Goal: Task Accomplishment & Management: Complete application form

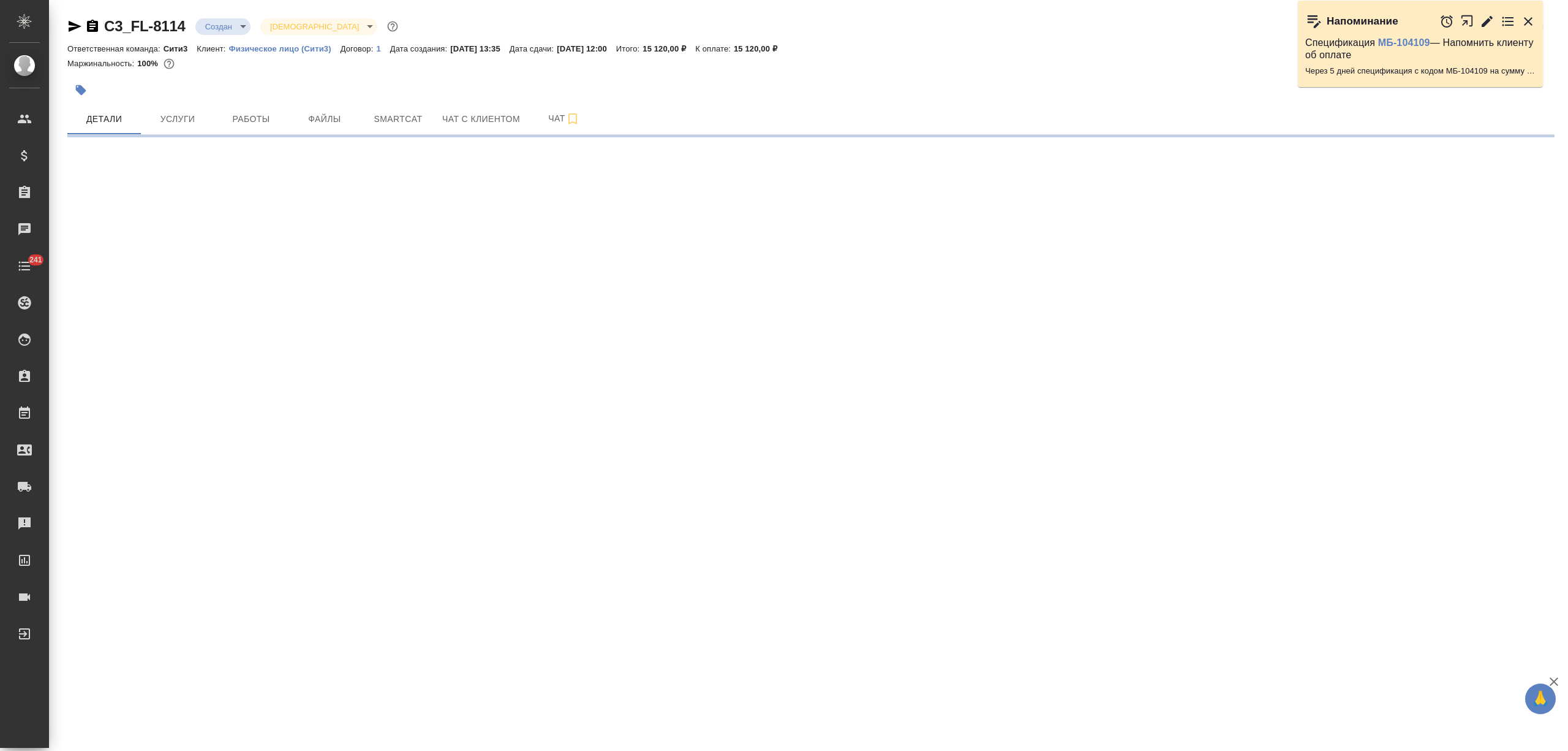
select select "RU"
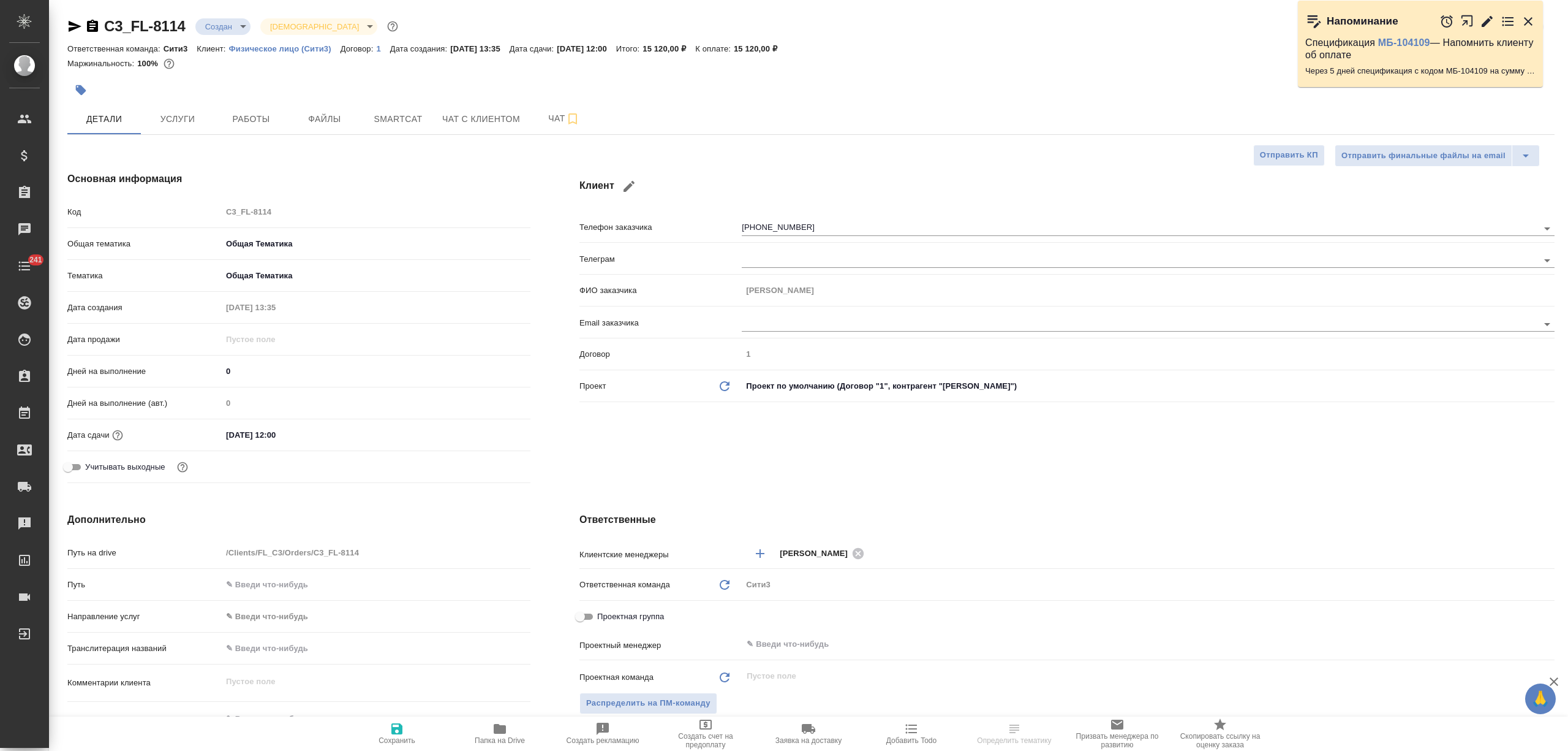
type textarea "x"
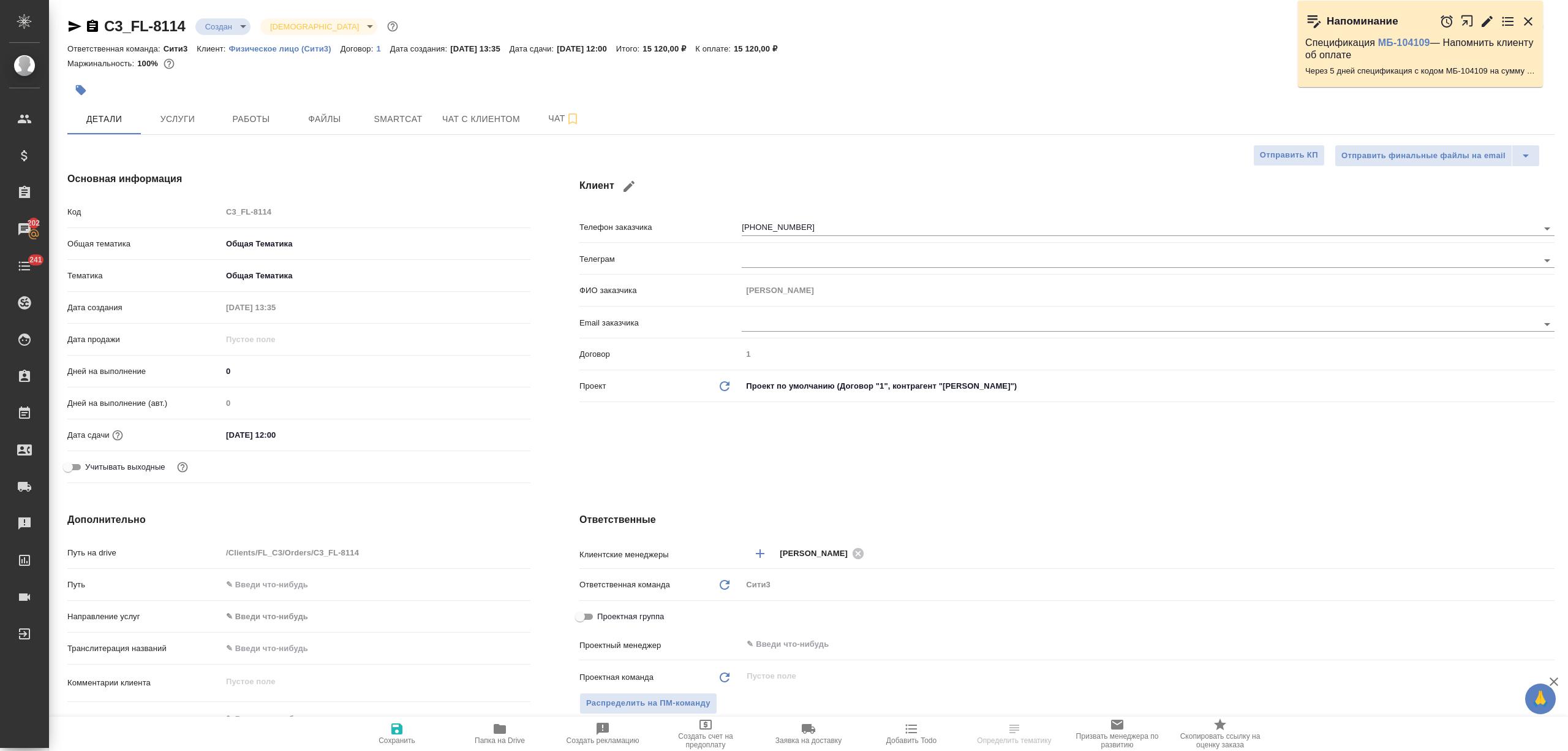
type textarea "x"
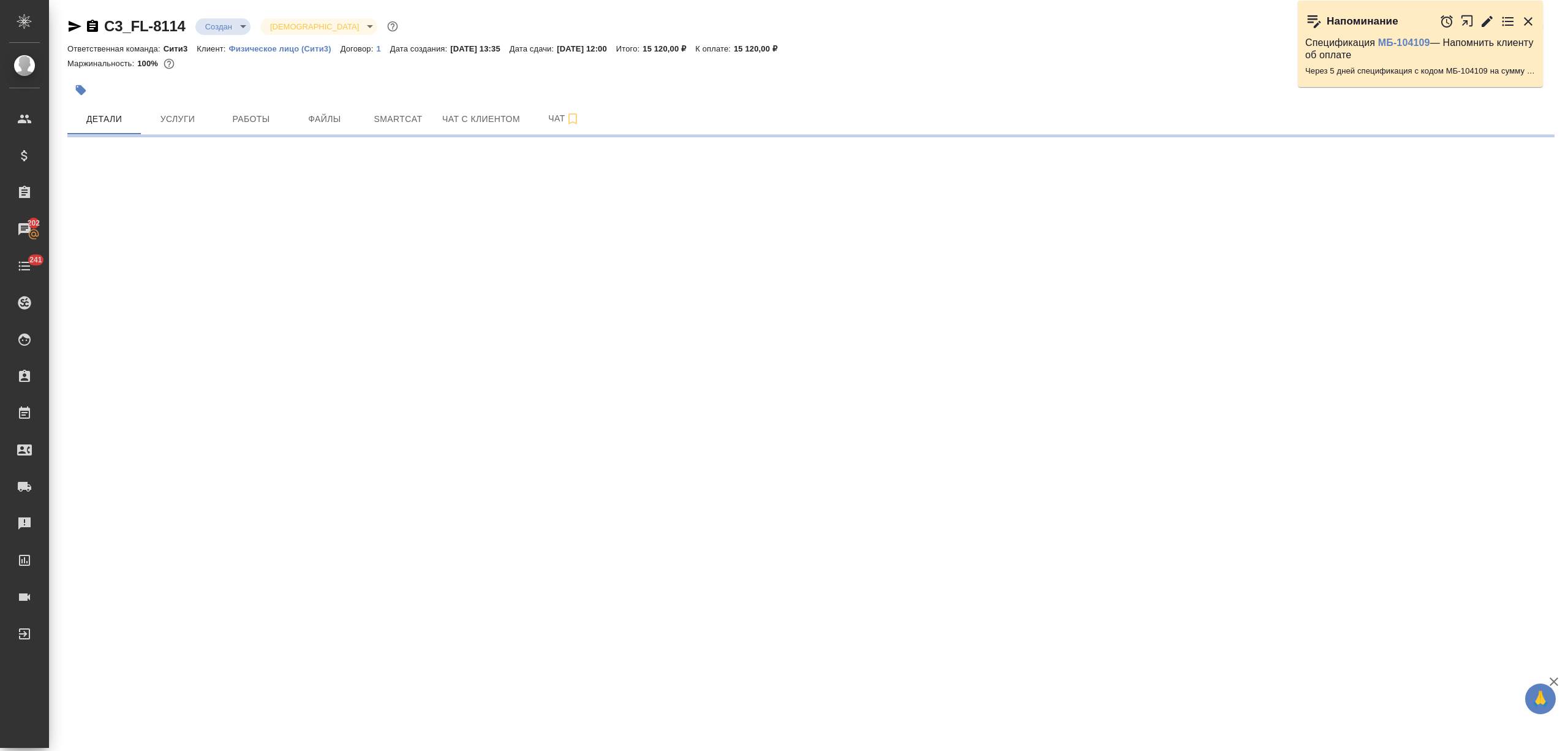
select select "RU"
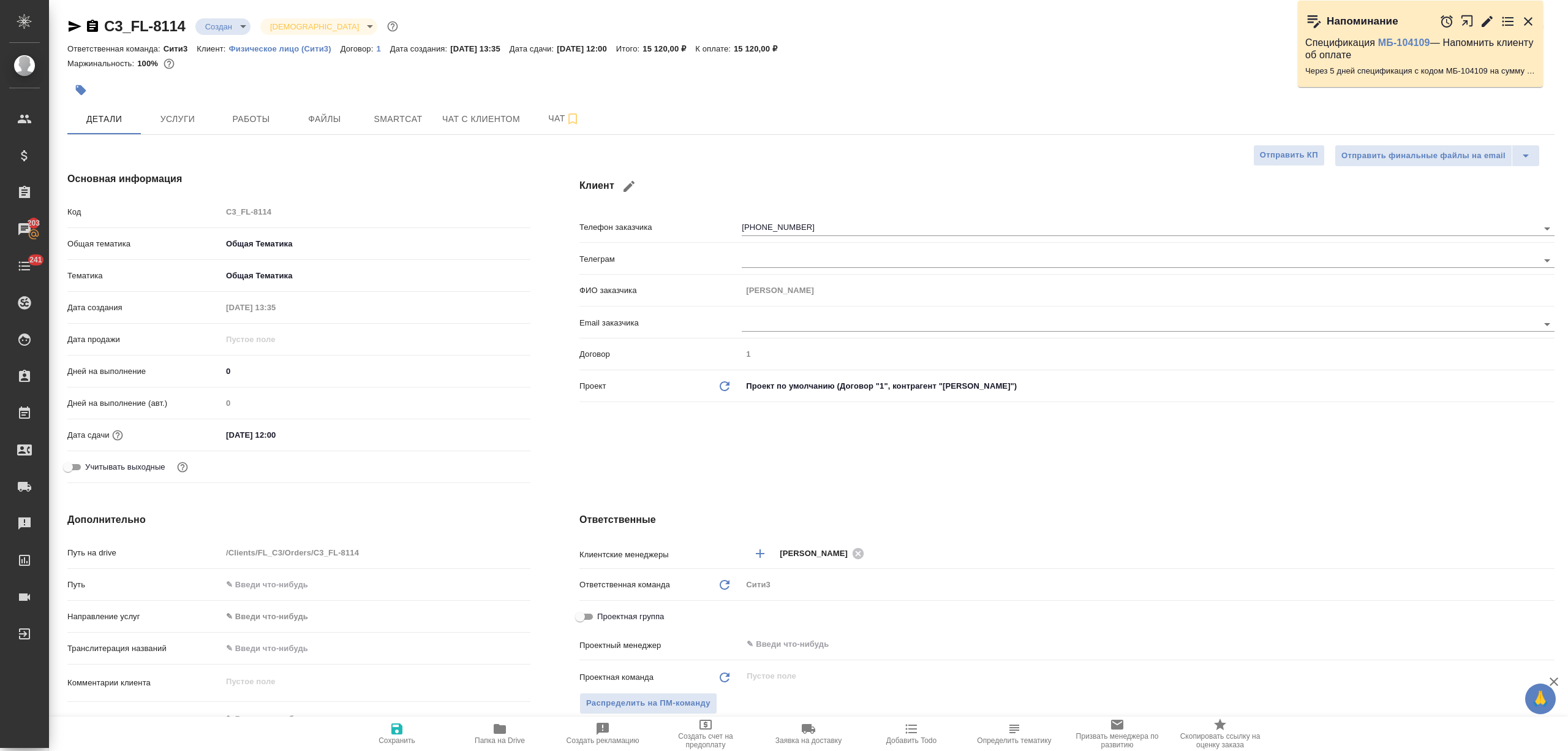
type textarea "x"
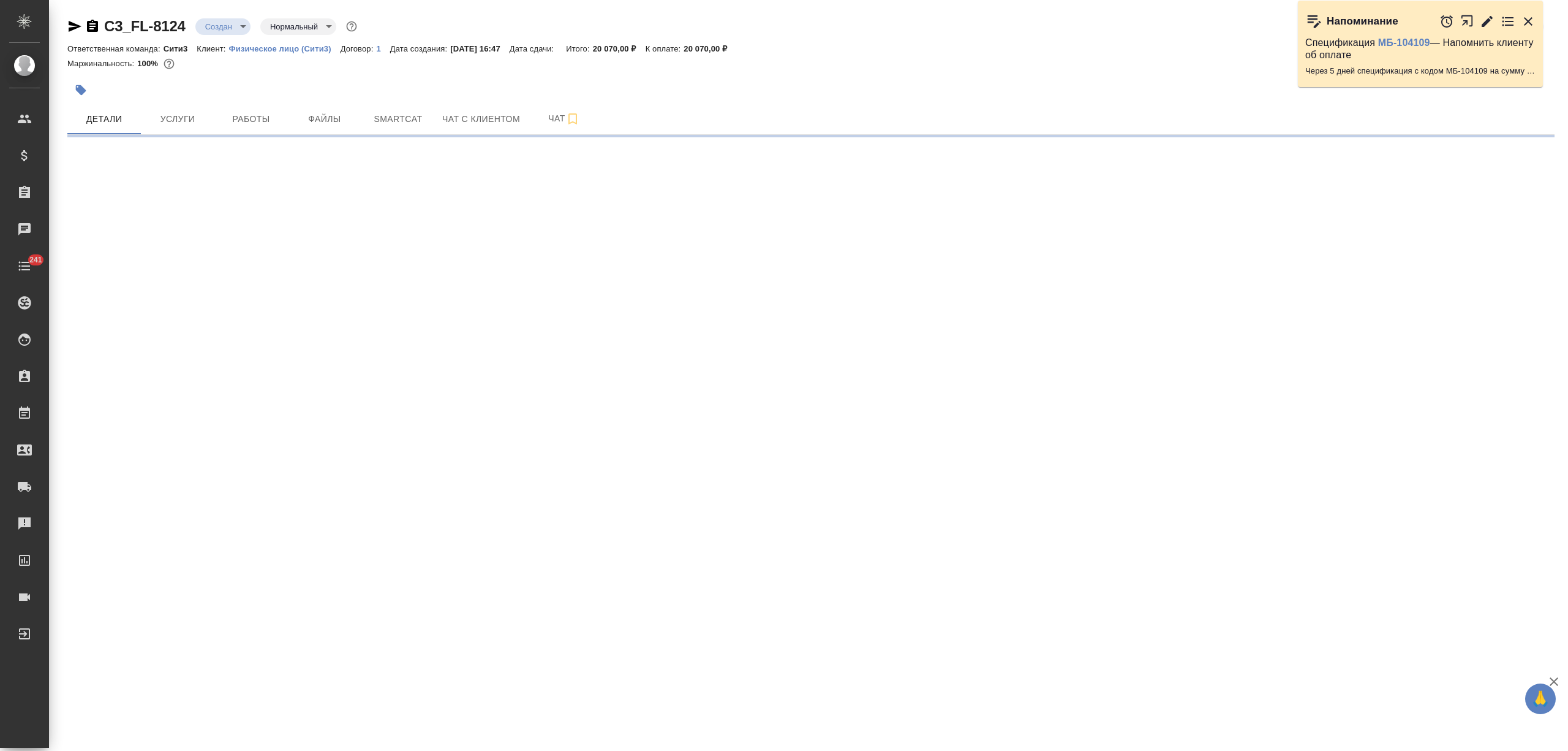
select select "RU"
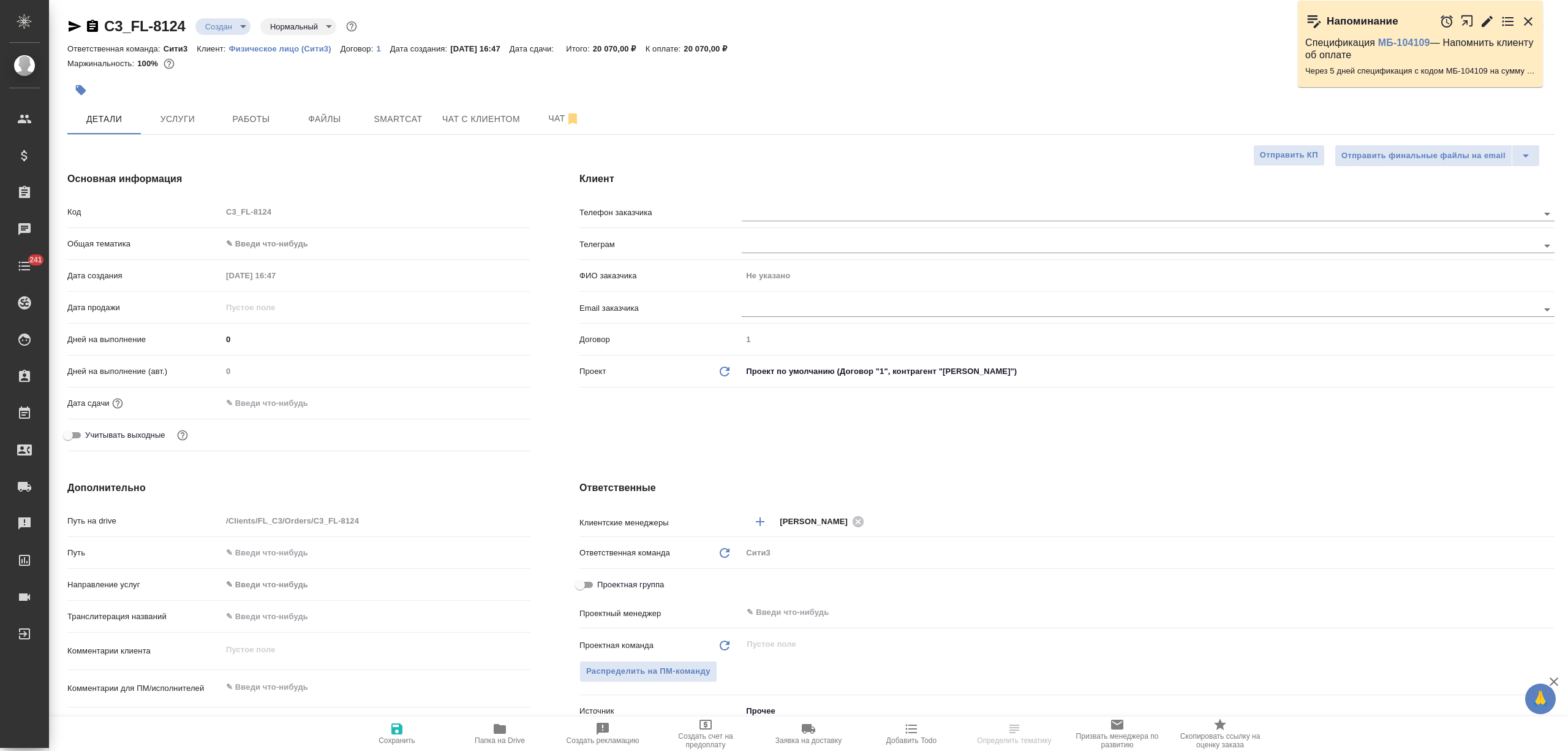
type textarea "x"
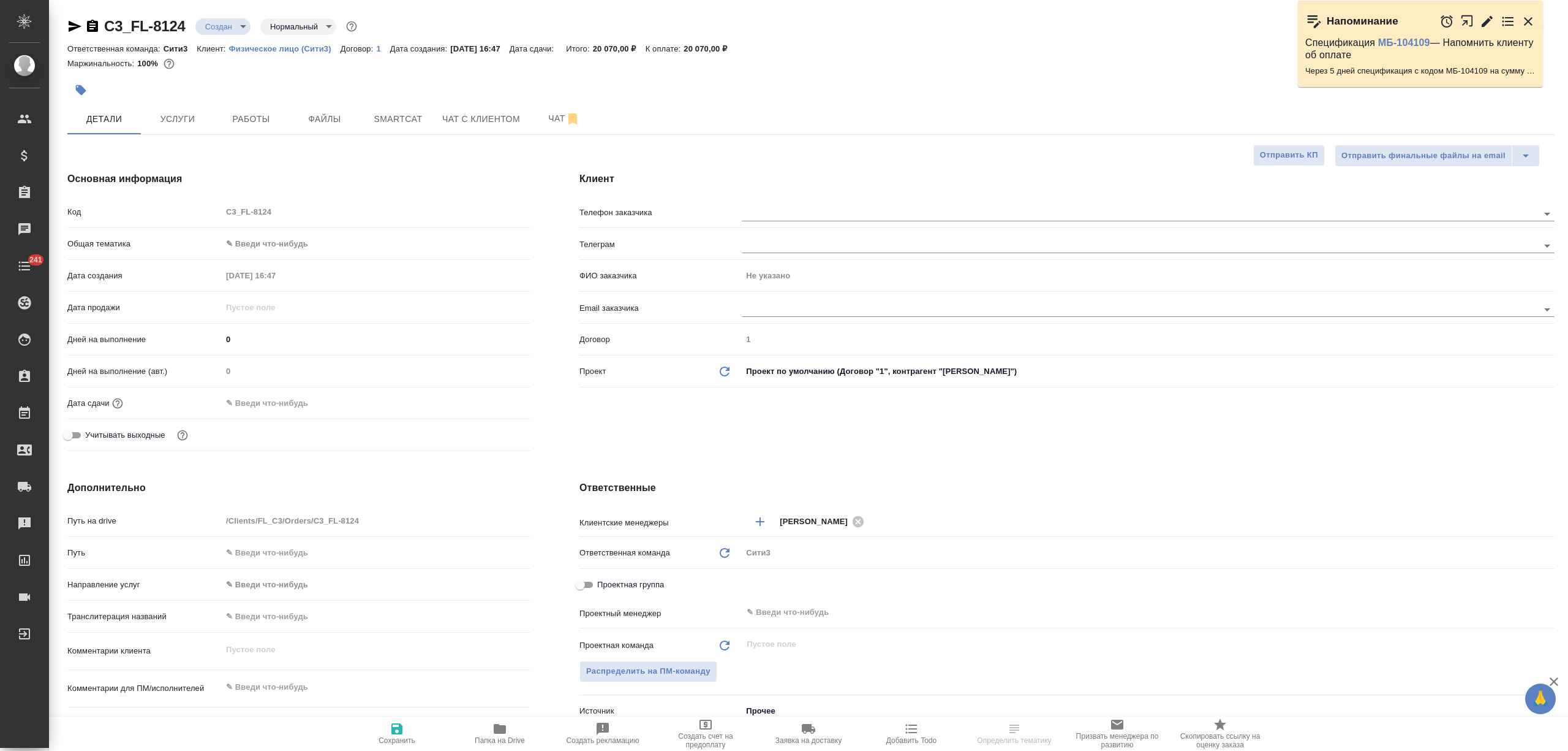
type textarea "x"
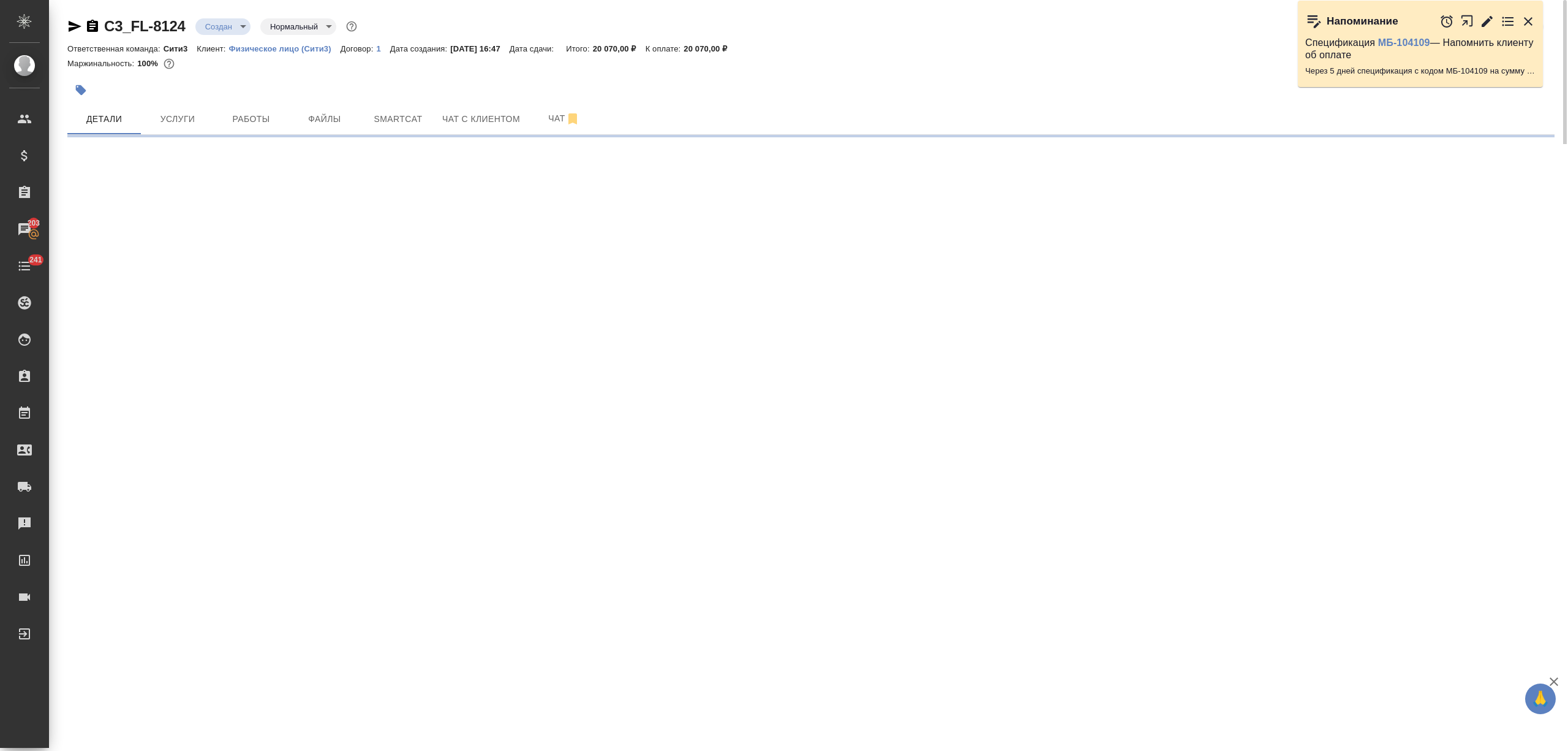
select select "RU"
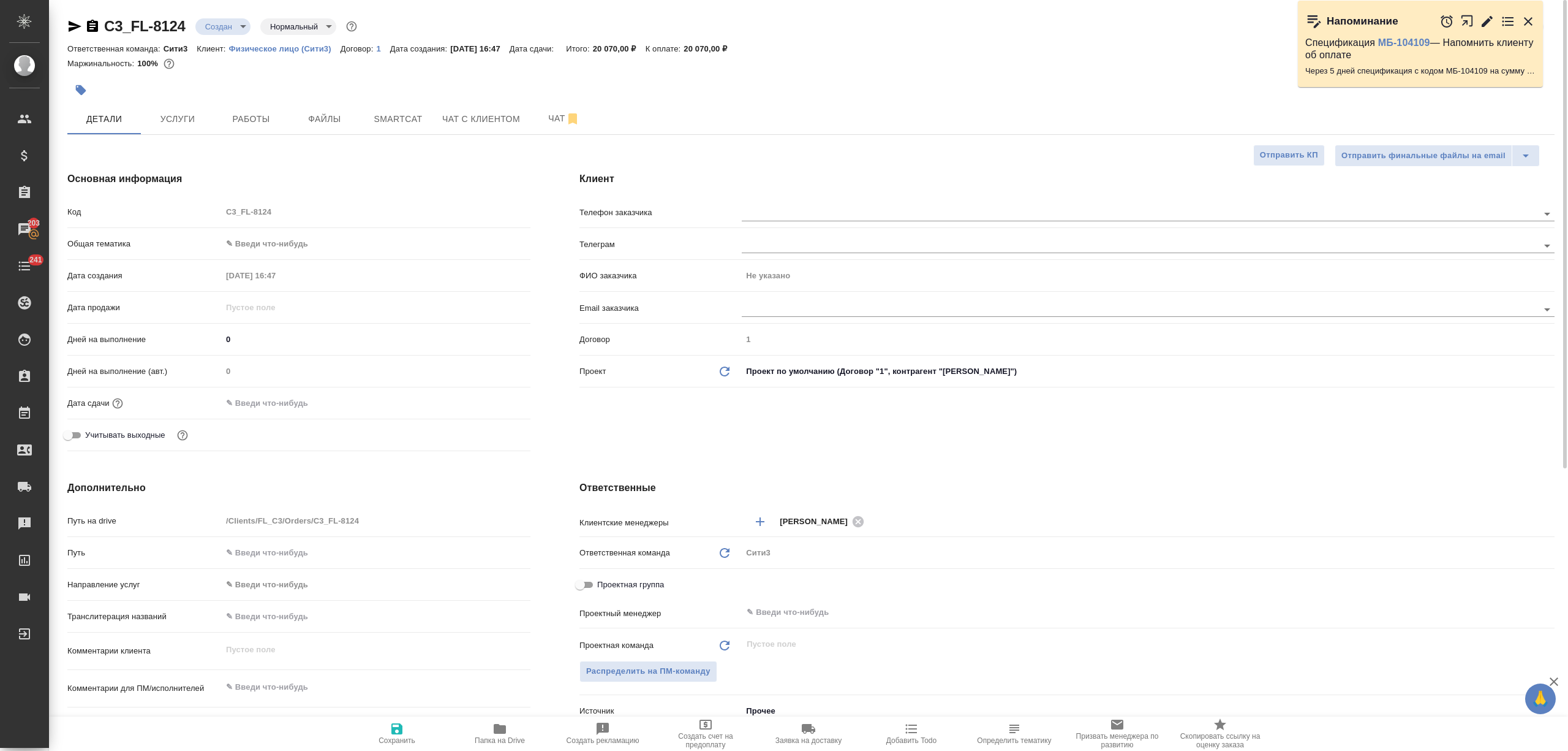
type textarea "x"
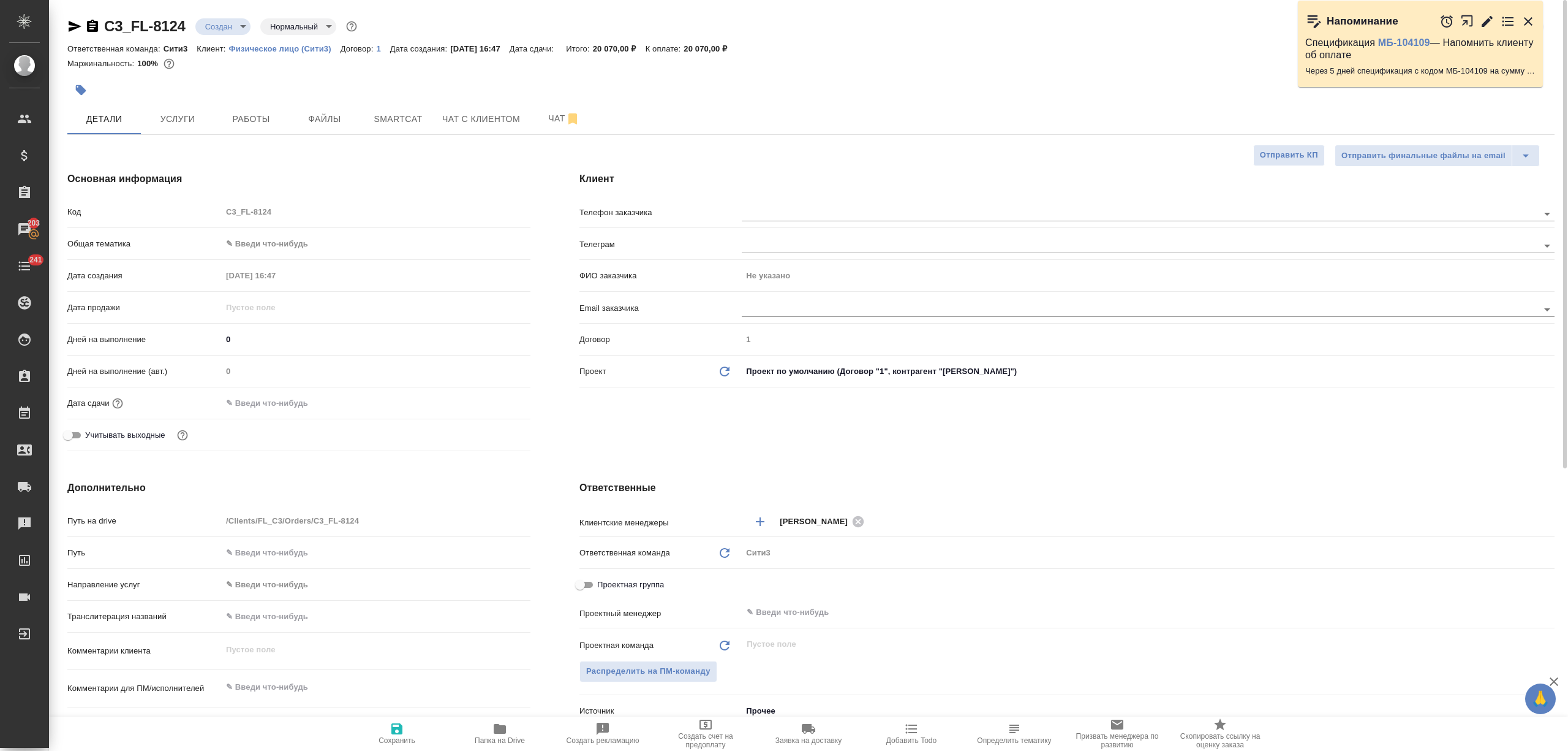
type textarea "x"
